Goal: Book appointment/travel/reservation

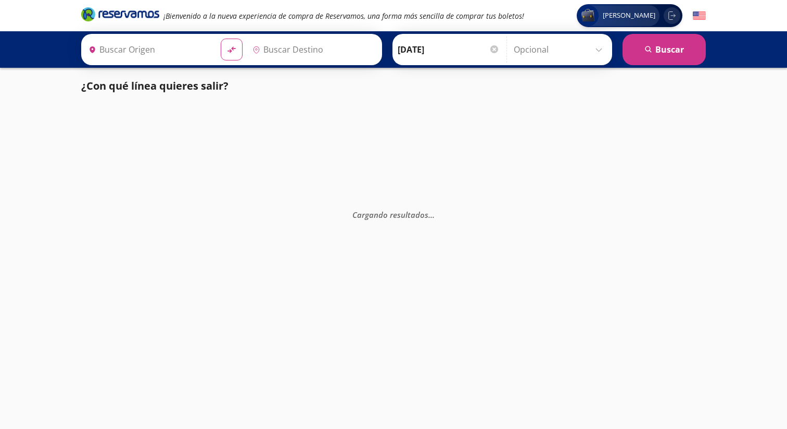
type input "[GEOGRAPHIC_DATA], [GEOGRAPHIC_DATA]"
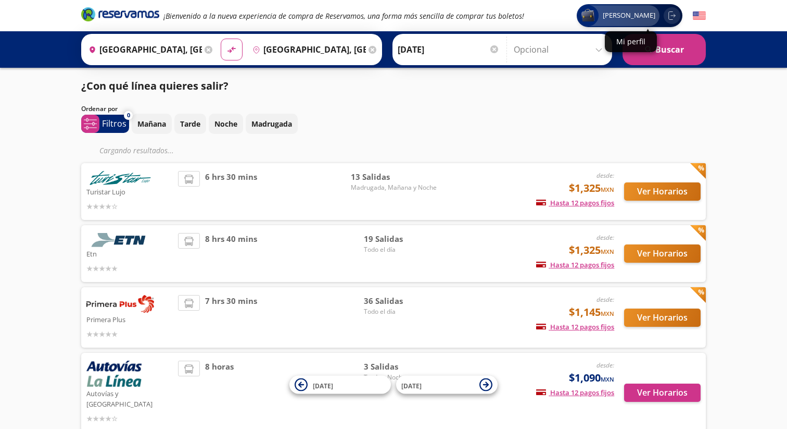
click at [636, 19] on span "[PERSON_NAME]" at bounding box center [629, 15] width 61 height 10
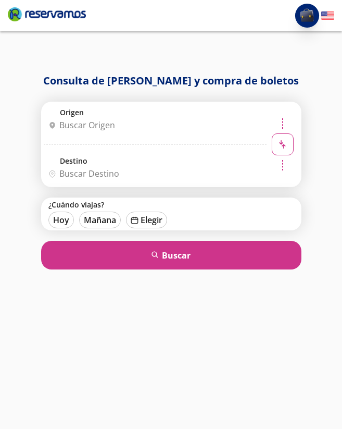
click at [306, 16] on img "Abrir menú de usuario" at bounding box center [306, 16] width 15 height 18
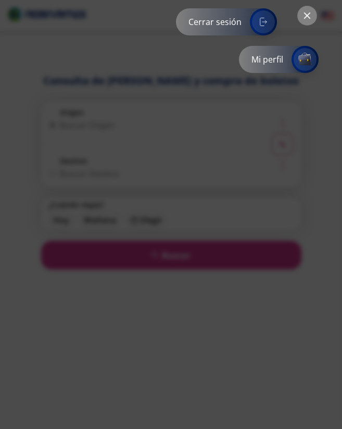
click at [272, 58] on p "Mi perfil" at bounding box center [268, 59] width 32 height 12
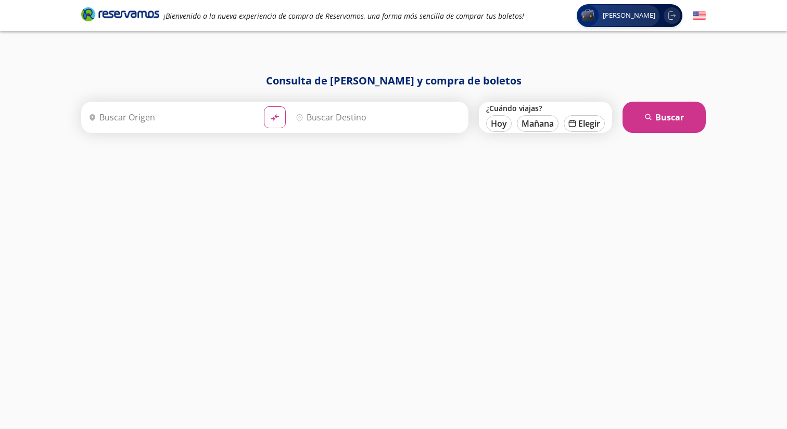
click at [139, 16] on icon "Brand Logo" at bounding box center [120, 14] width 78 height 16
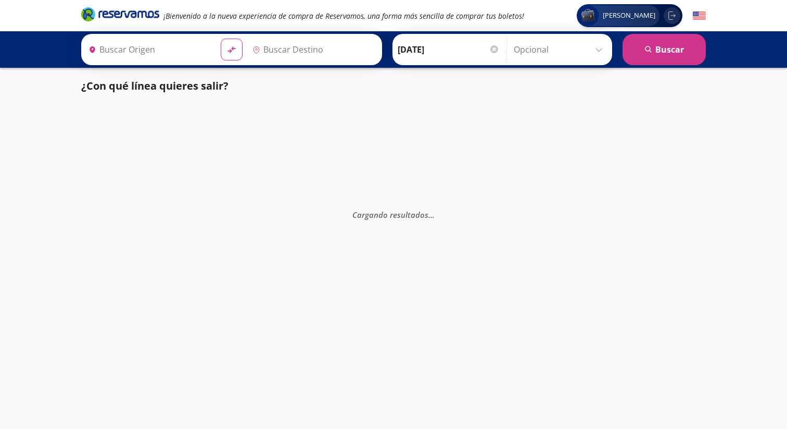
type input "[GEOGRAPHIC_DATA], [GEOGRAPHIC_DATA]"
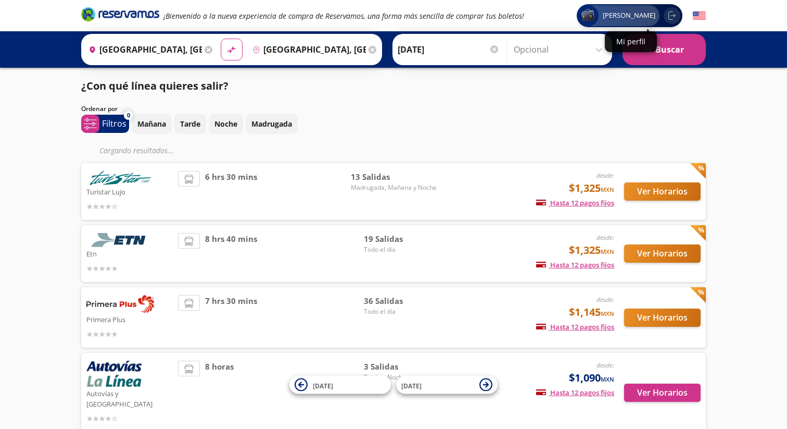
click at [636, 16] on span "[PERSON_NAME]" at bounding box center [629, 15] width 61 height 10
